Goal: Navigation & Orientation: Find specific page/section

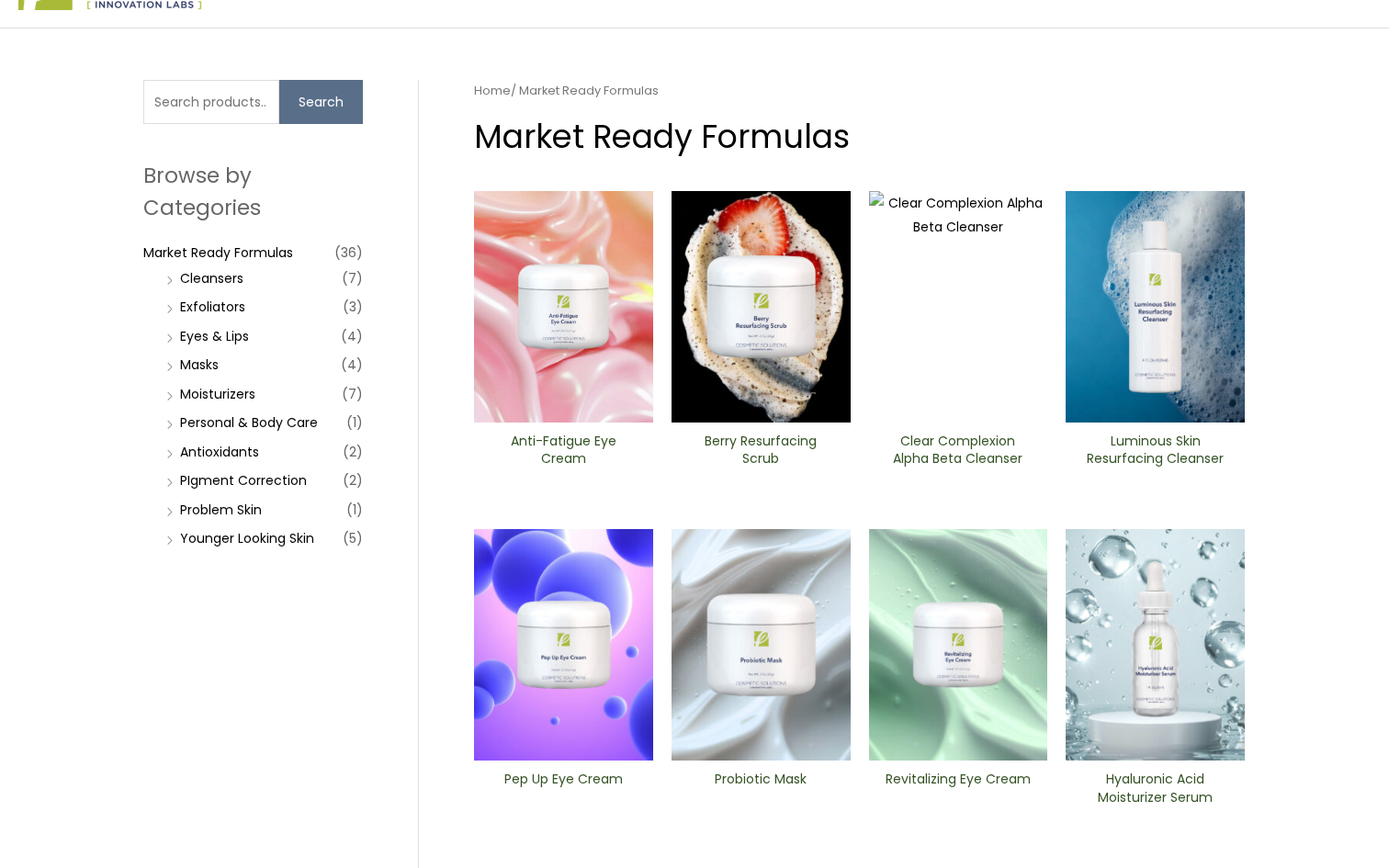
scroll to position [83, 0]
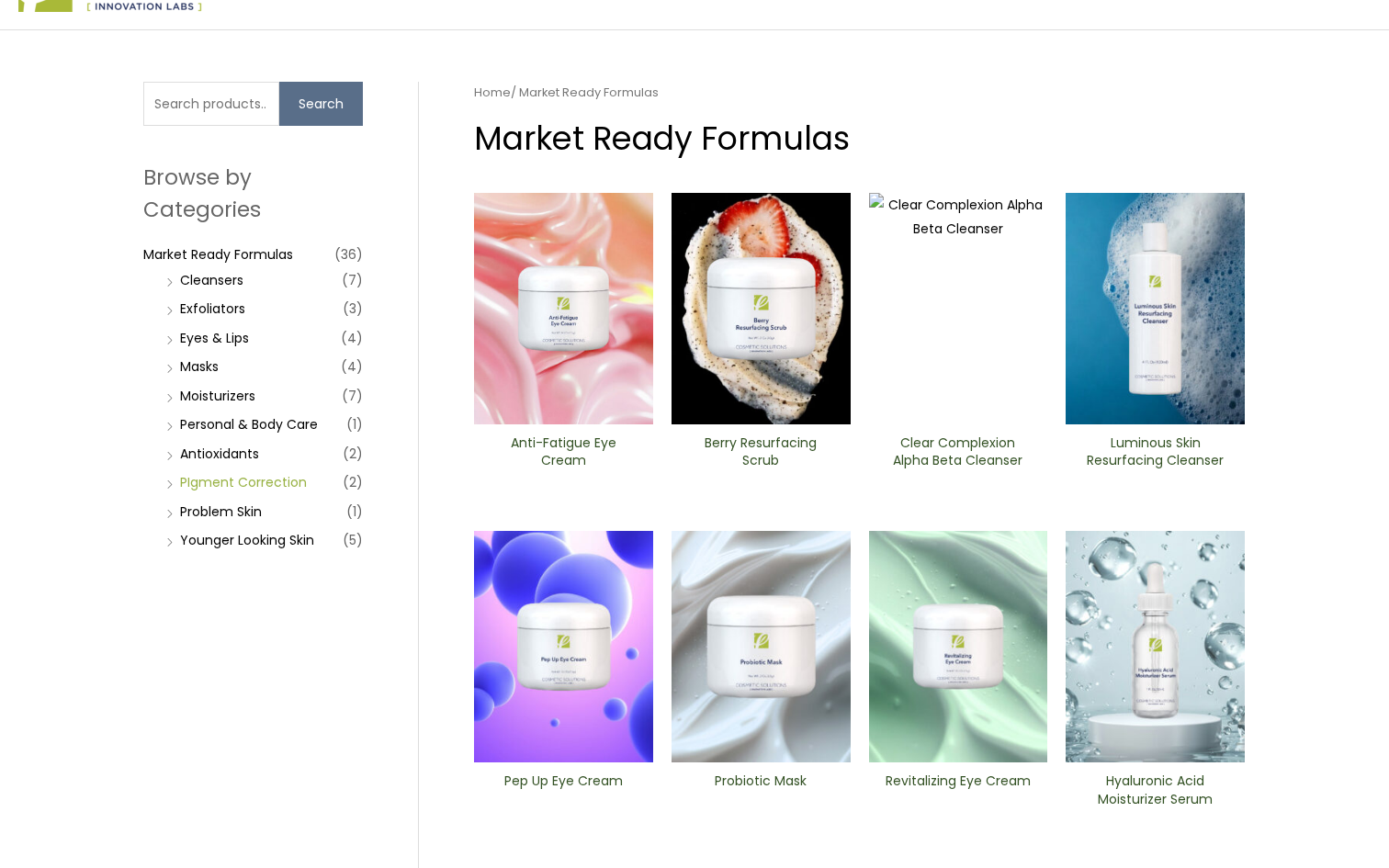
click at [271, 479] on link "PIgment Correction" at bounding box center [244, 482] width 127 height 18
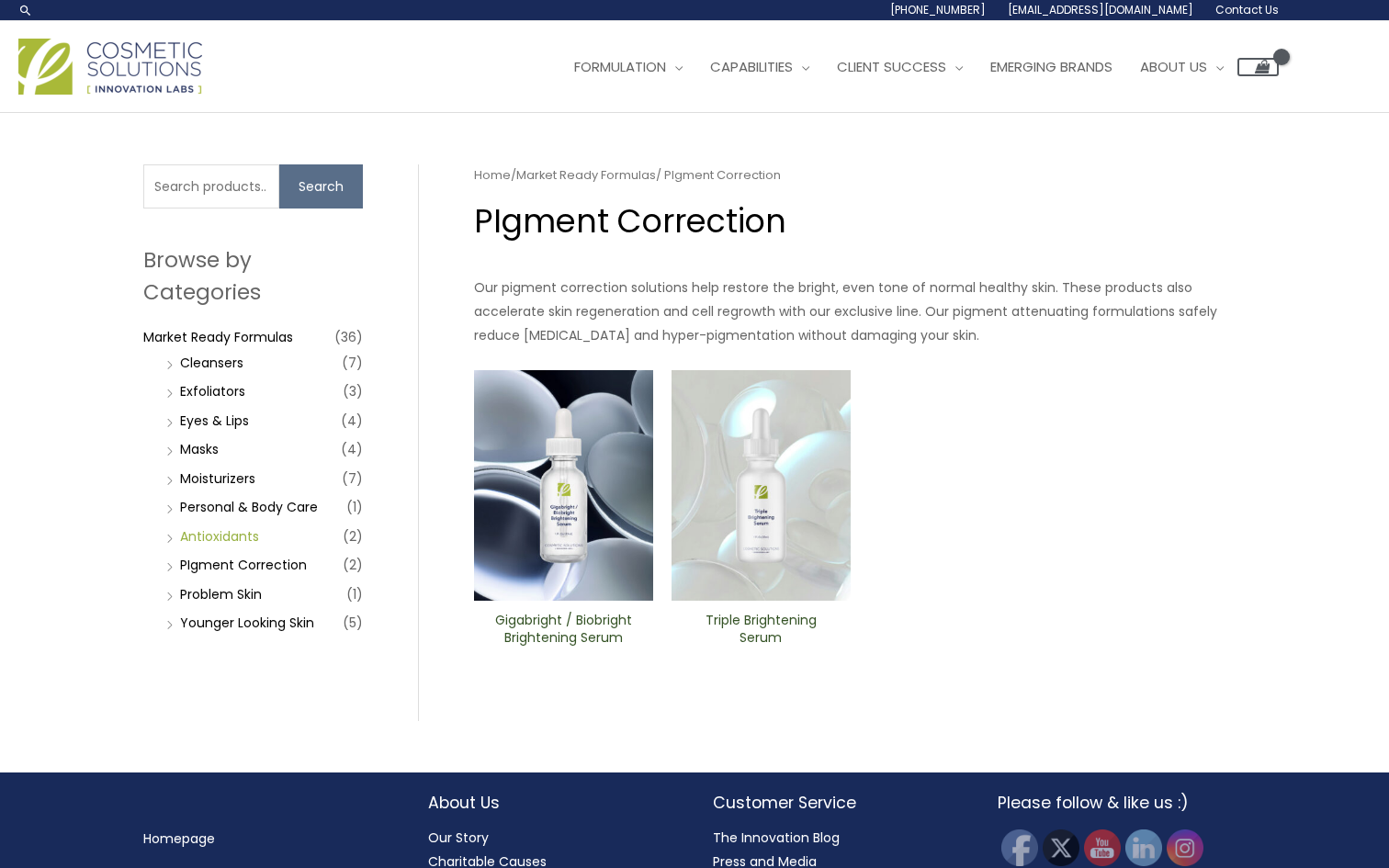
click at [233, 542] on link "Antioxidants" at bounding box center [219, 536] width 79 height 18
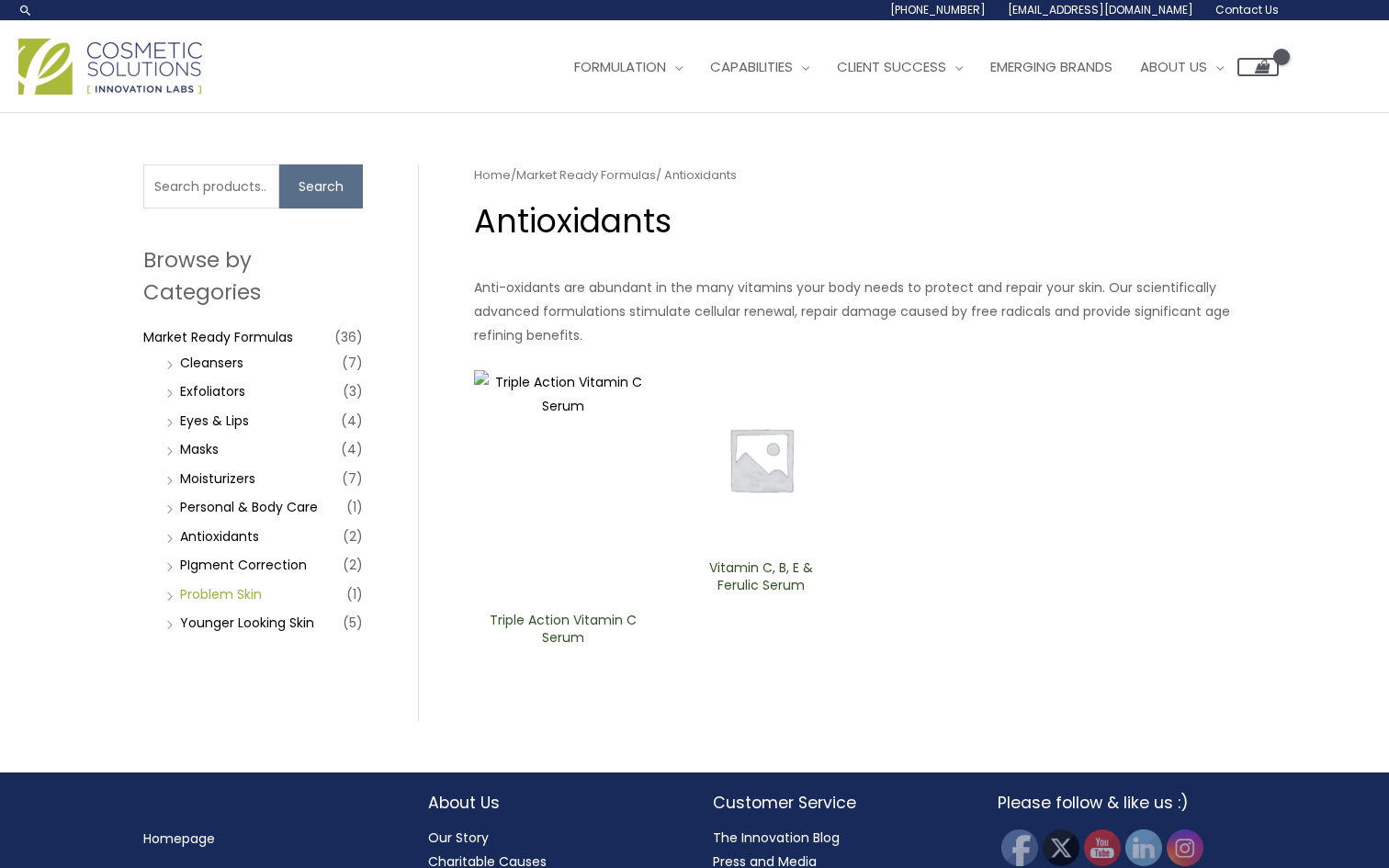
click at [240, 585] on link "Problem Skin" at bounding box center [221, 594] width 82 height 18
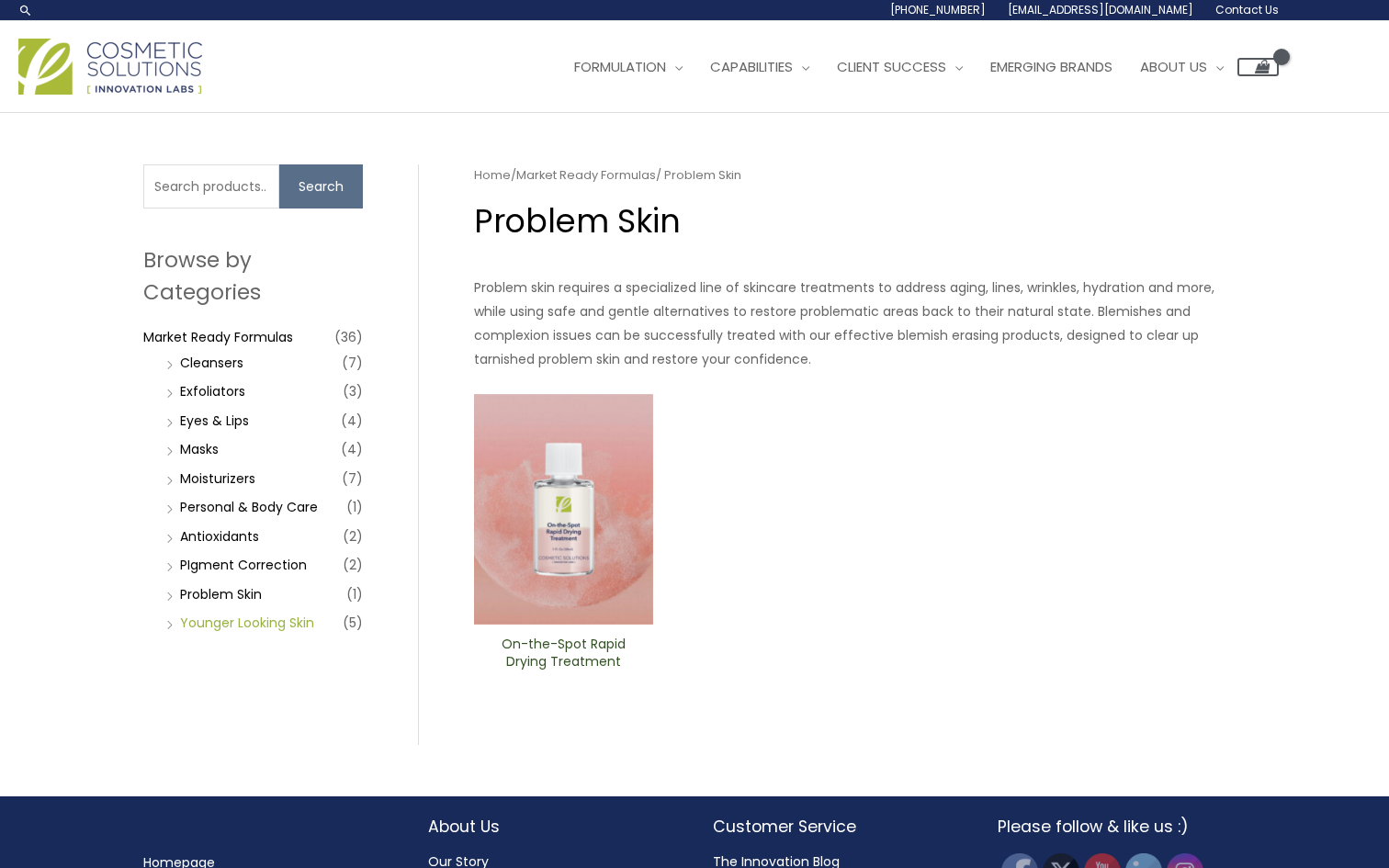
click at [246, 614] on link "Younger Looking Skin" at bounding box center [247, 622] width 134 height 18
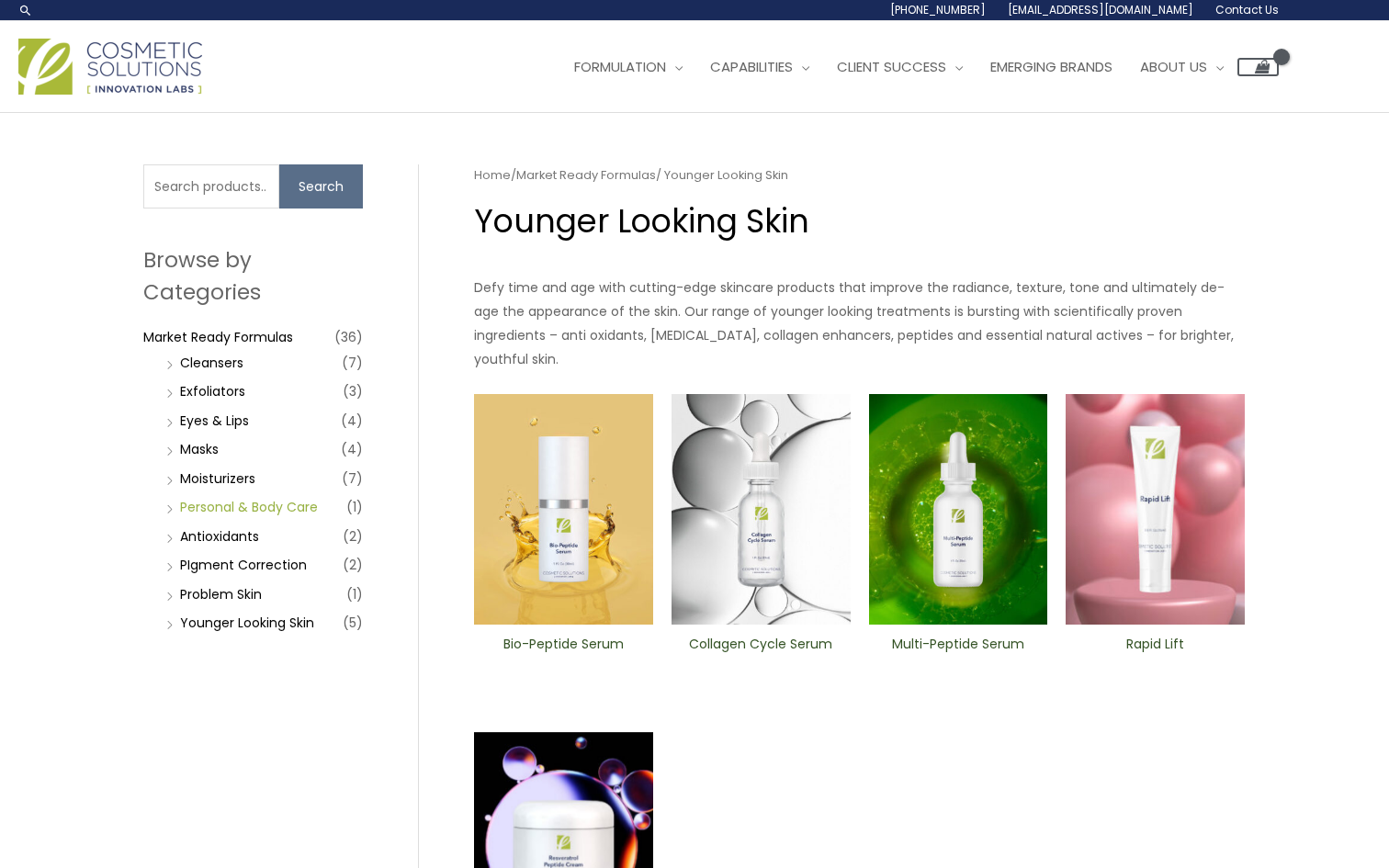
click at [259, 511] on link "Personal & Body Care" at bounding box center [249, 507] width 138 height 18
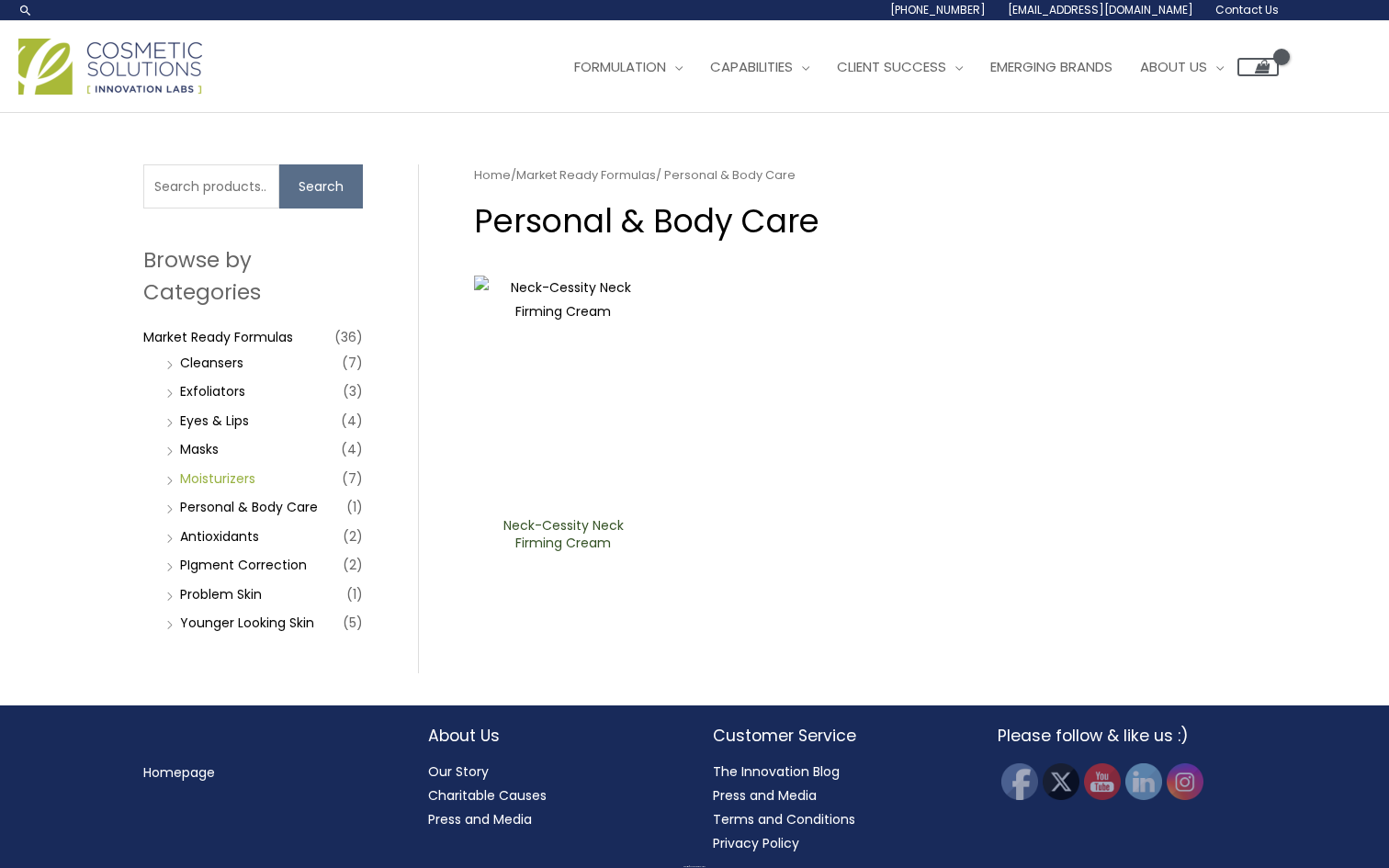
click at [244, 485] on link "Moisturizers" at bounding box center [217, 478] width 75 height 18
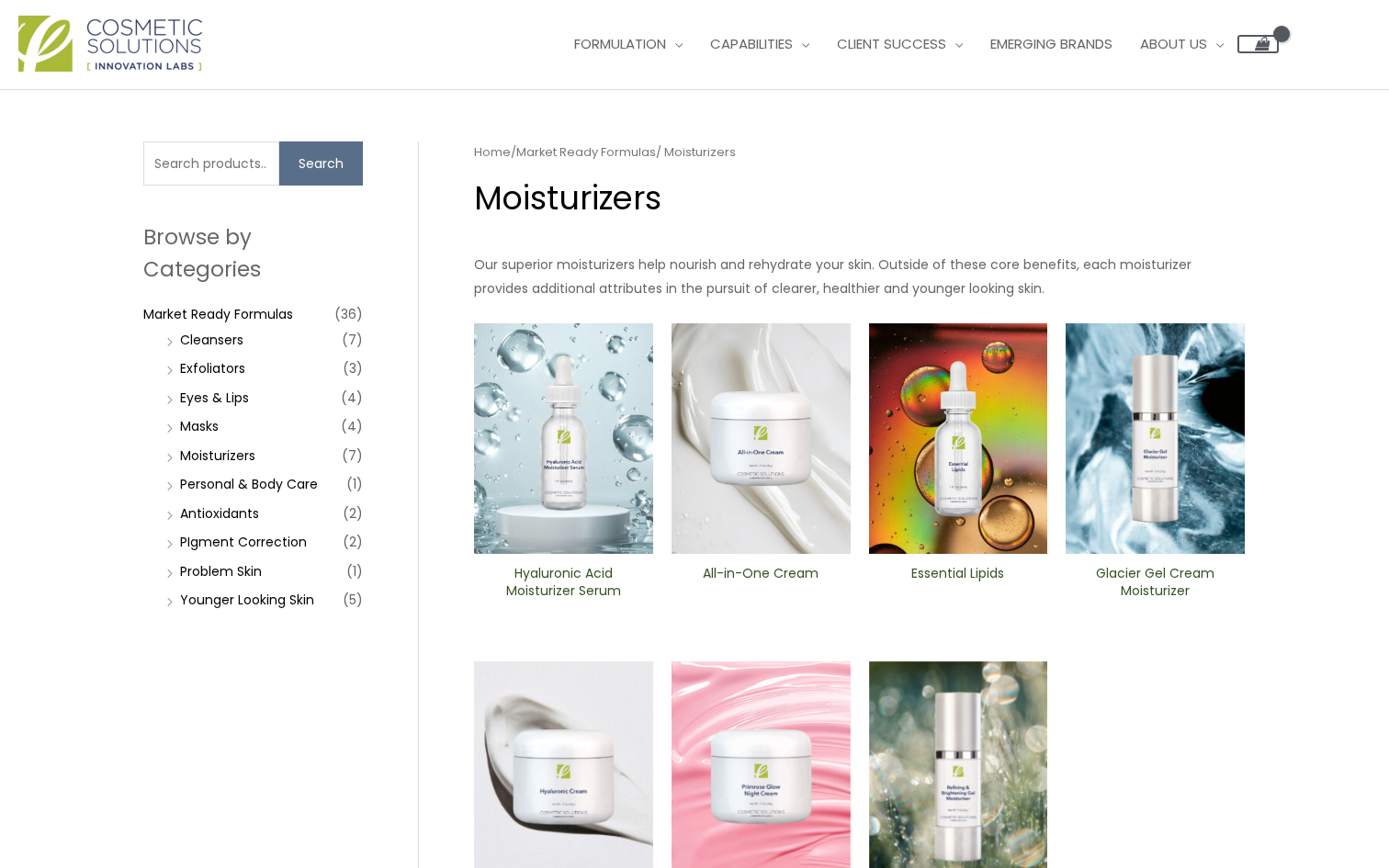
scroll to position [21, 0]
